Goal: Information Seeking & Learning: Learn about a topic

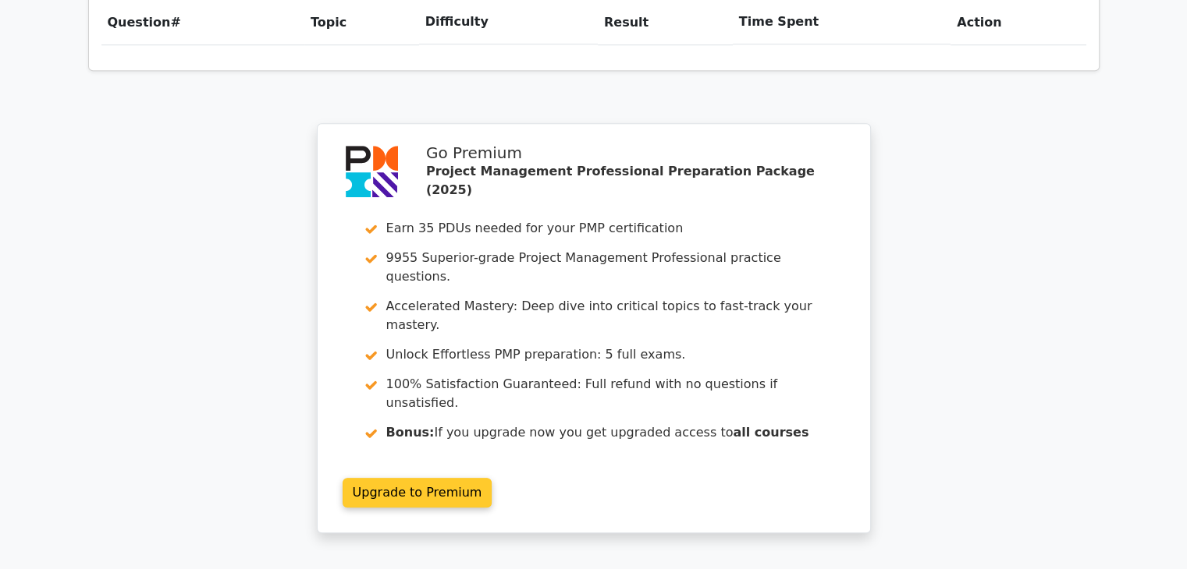
scroll to position [1326, 0]
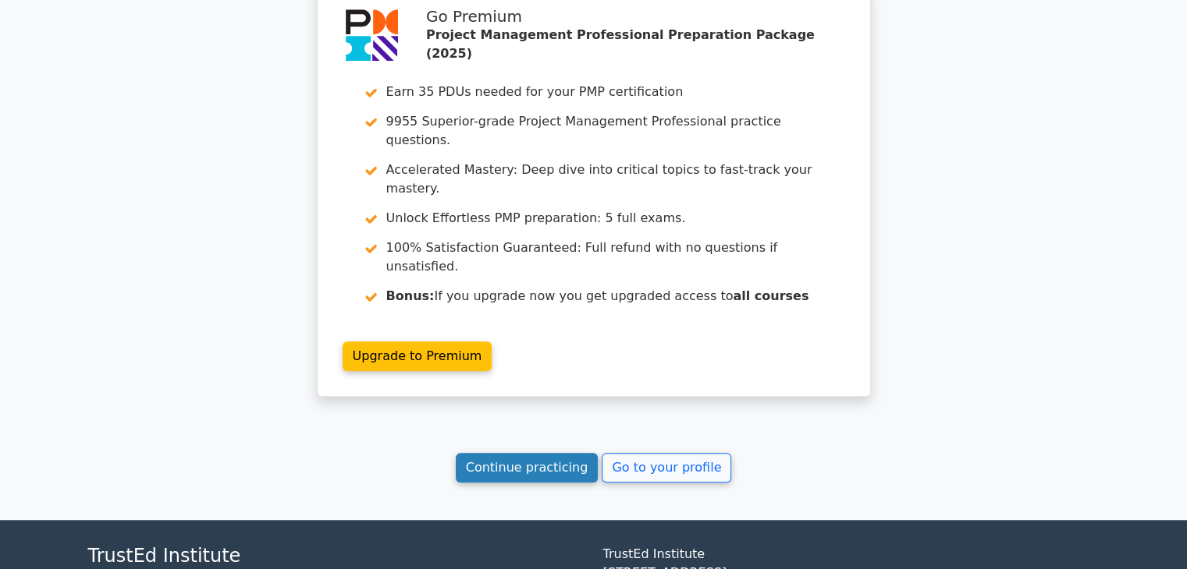
click at [534, 453] on link "Continue practicing" at bounding box center [527, 468] width 143 height 30
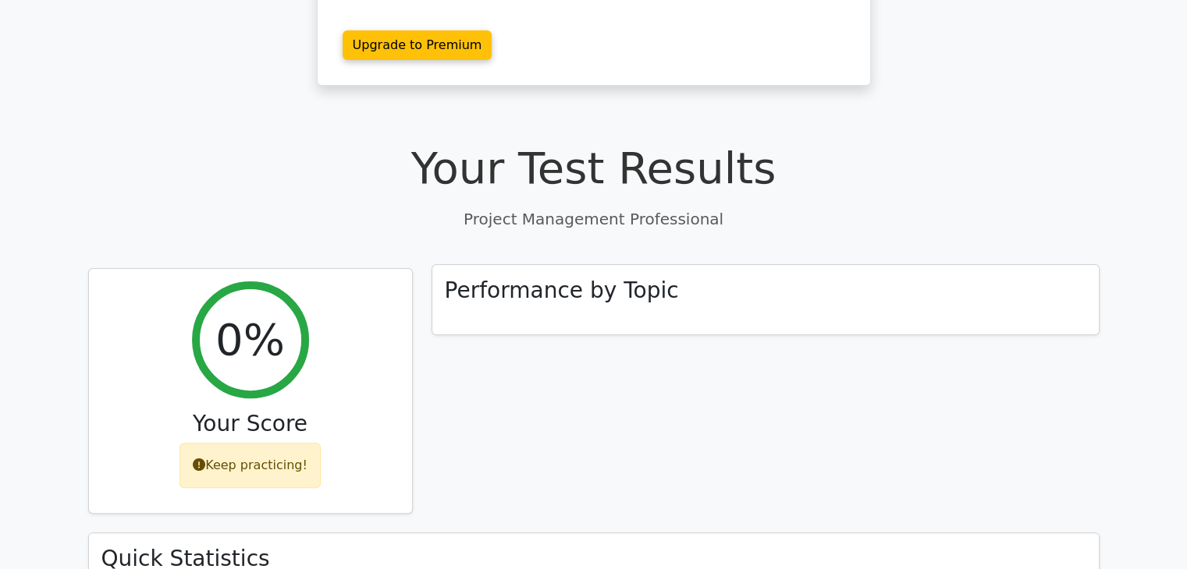
scroll to position [546, 0]
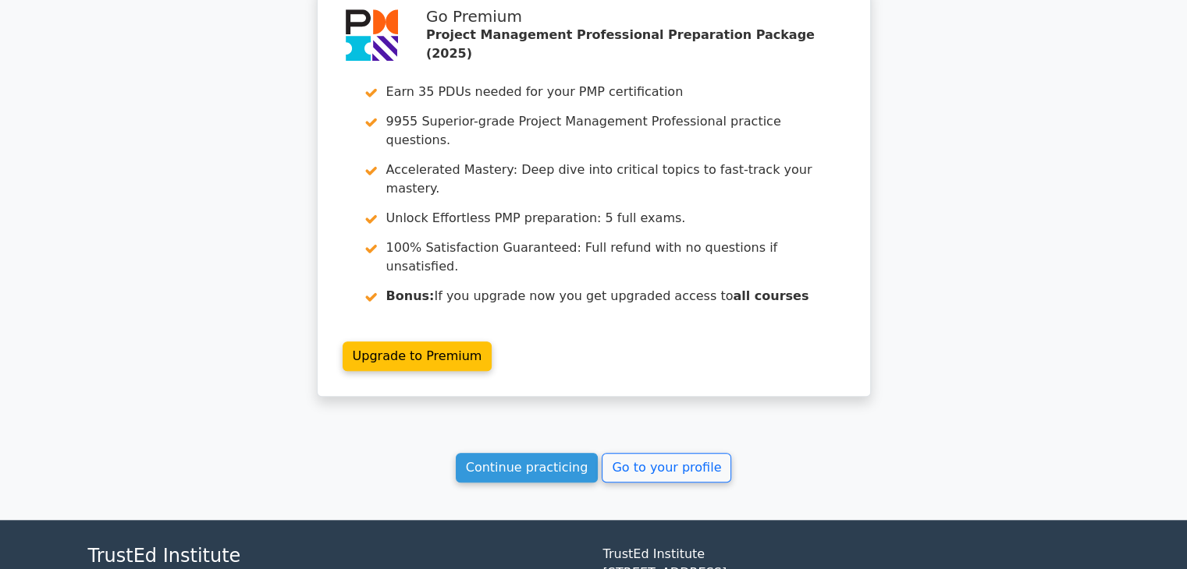
scroll to position [1346, 0]
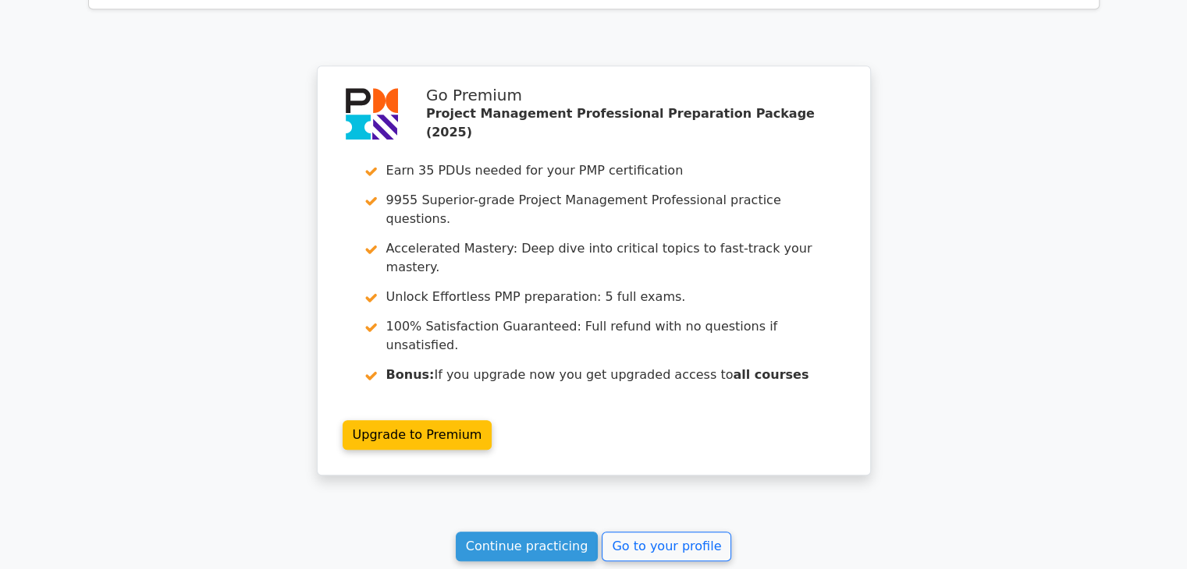
scroll to position [1248, 0]
click at [528, 531] on link "Continue practicing" at bounding box center [527, 546] width 143 height 30
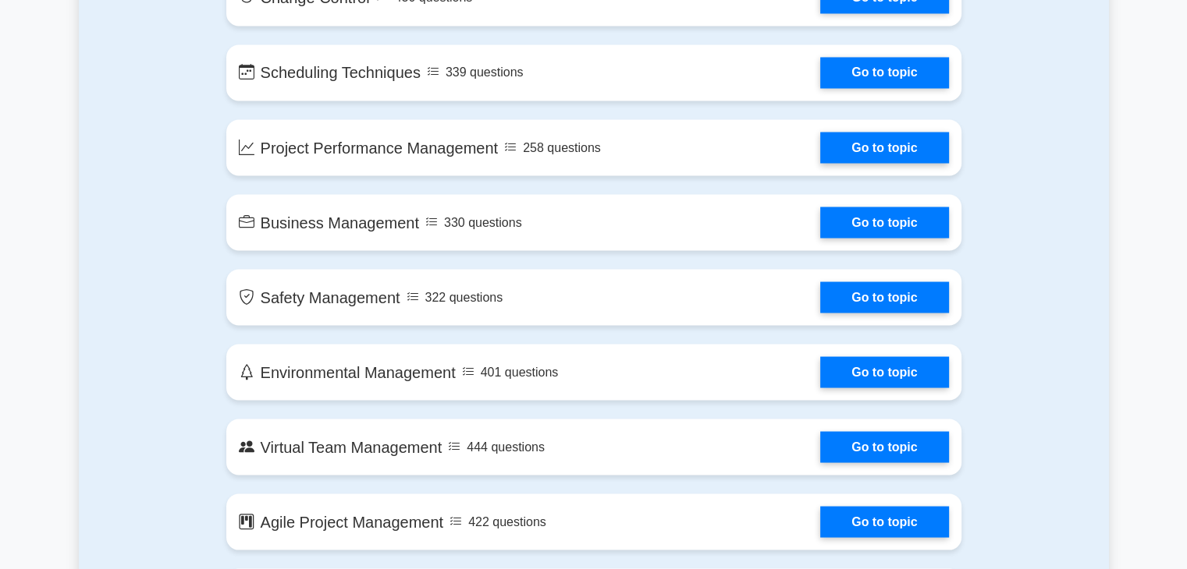
scroll to position [2886, 0]
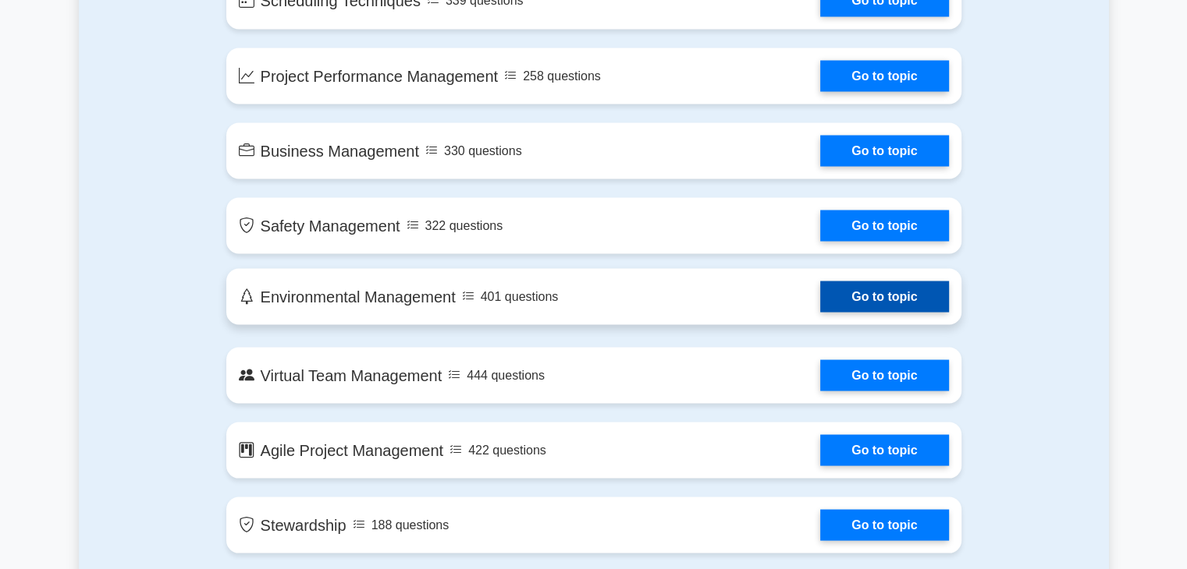
click at [904, 286] on link "Go to topic" at bounding box center [884, 296] width 128 height 31
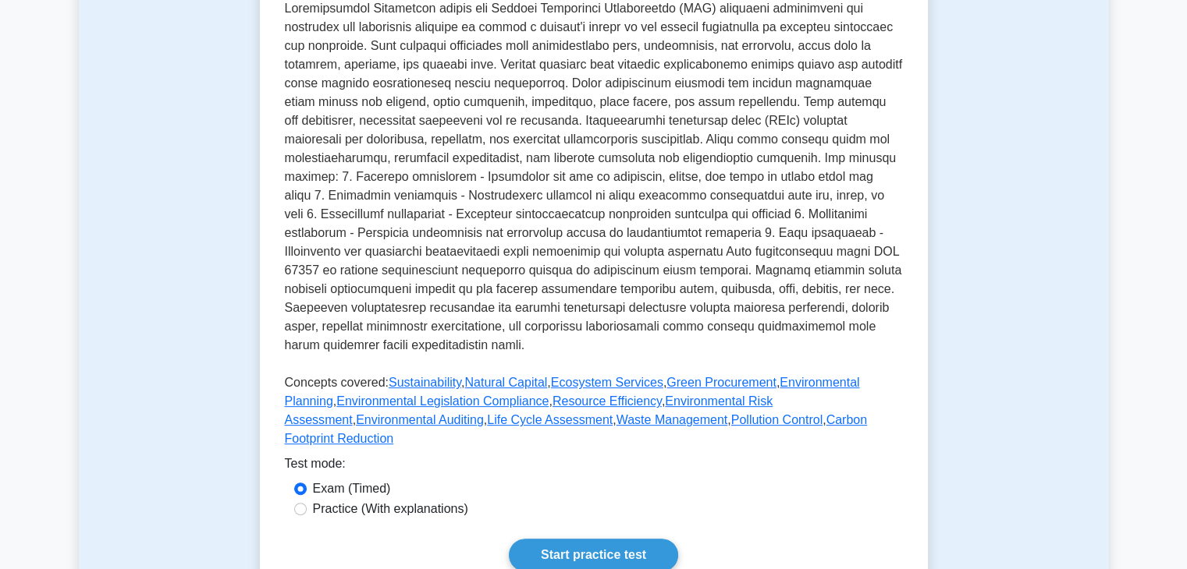
scroll to position [546, 0]
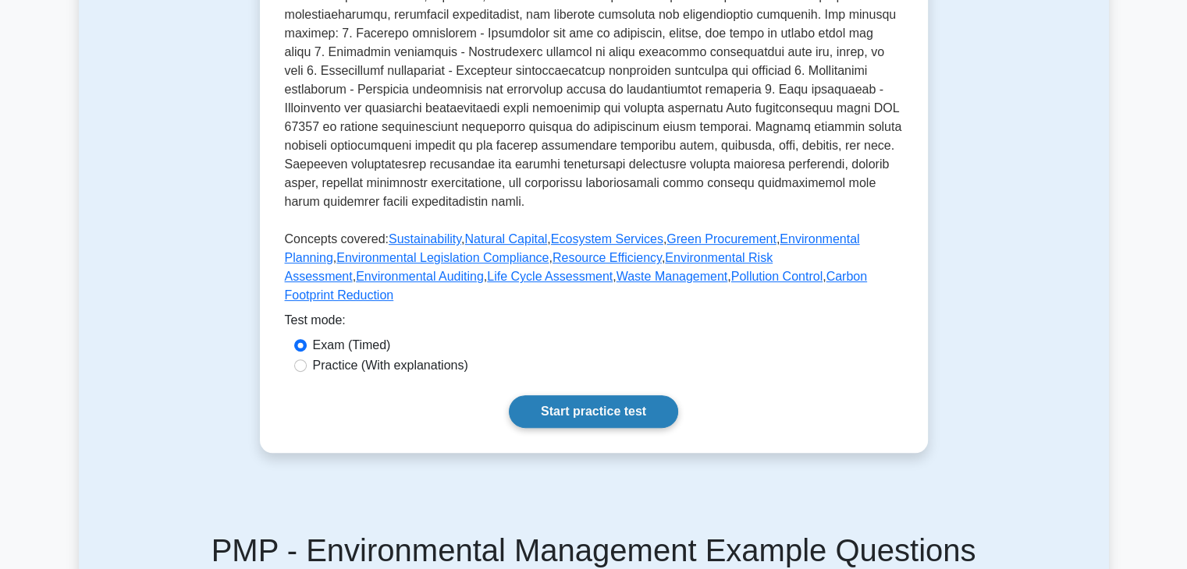
click at [608, 396] on link "Start practice test" at bounding box center [593, 412] width 169 height 33
